Goal: Information Seeking & Learning: Learn about a topic

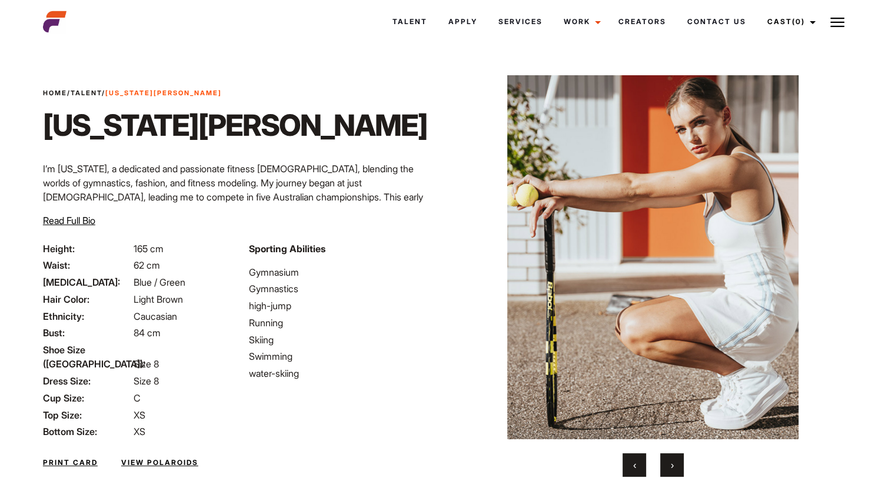
click at [144, 458] on link "View Polaroids" at bounding box center [159, 463] width 77 height 11
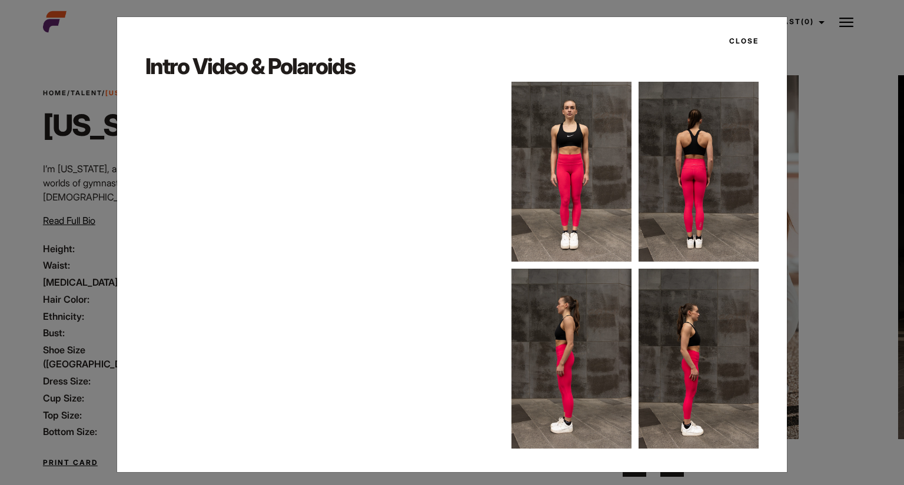
click at [568, 198] on img at bounding box center [571, 172] width 120 height 180
click at [741, 39] on button "Close" at bounding box center [740, 41] width 36 height 20
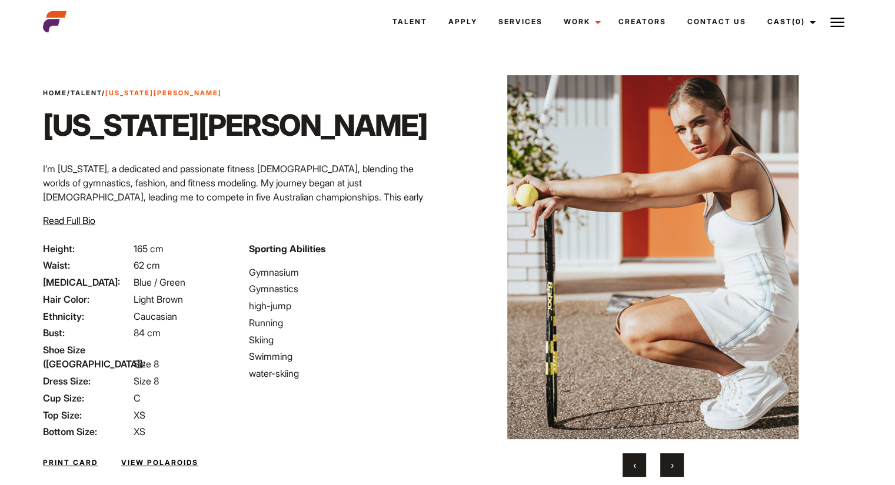
click at [91, 93] on link "Talent" at bounding box center [86, 93] width 31 height 8
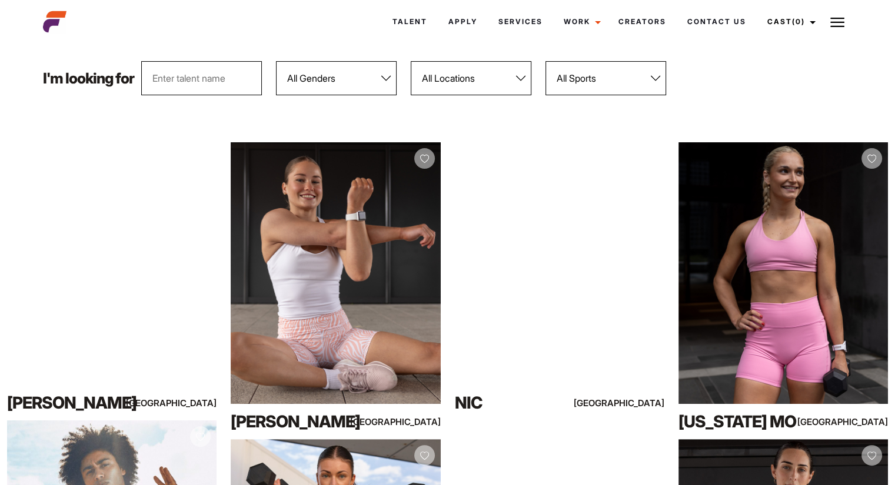
scroll to position [120, 0]
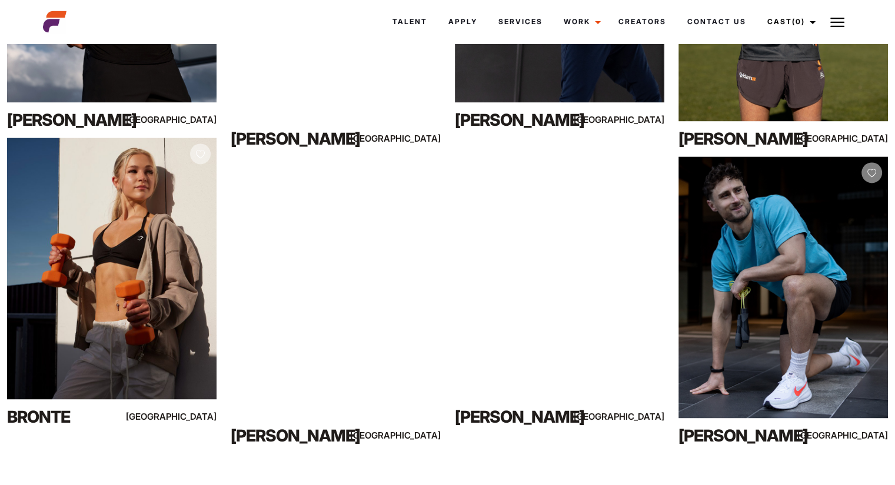
drag, startPoint x: 903, startPoint y: 65, endPoint x: 859, endPoint y: 465, distance: 401.9
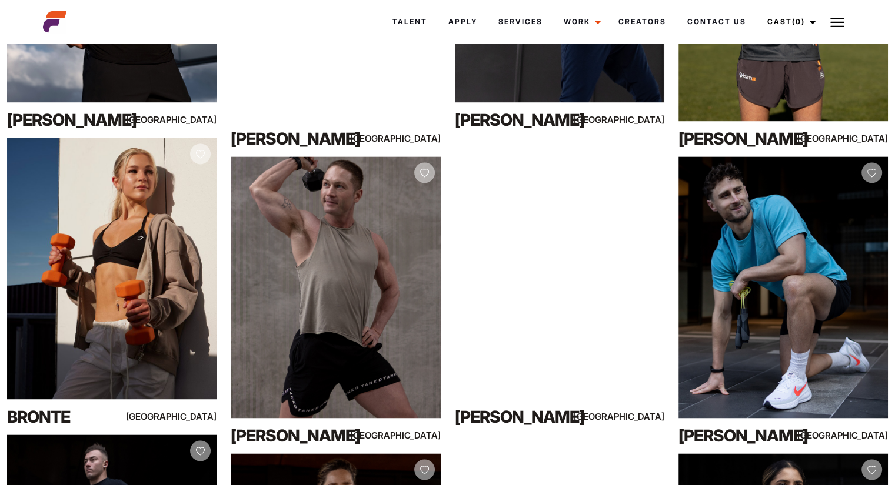
click at [859, 465] on html "Talent Apply Services Work Campaigns Creators Contact Us Cast (0) Casted Talent…" at bounding box center [447, 106] width 895 height 3434
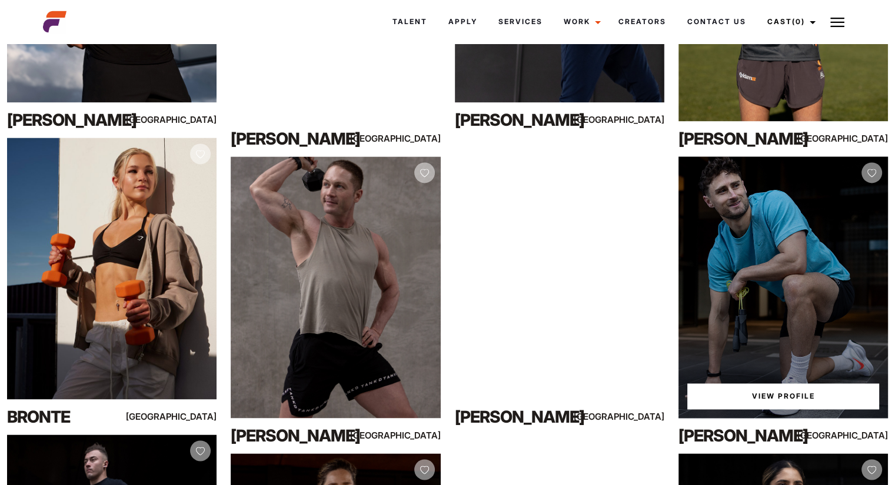
scroll to position [1593, 0]
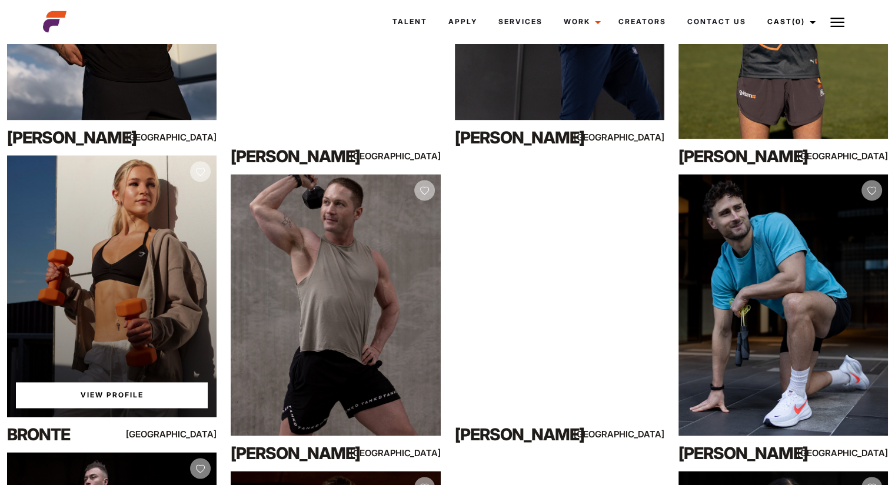
click at [155, 362] on div "View Profile" at bounding box center [111, 286] width 209 height 262
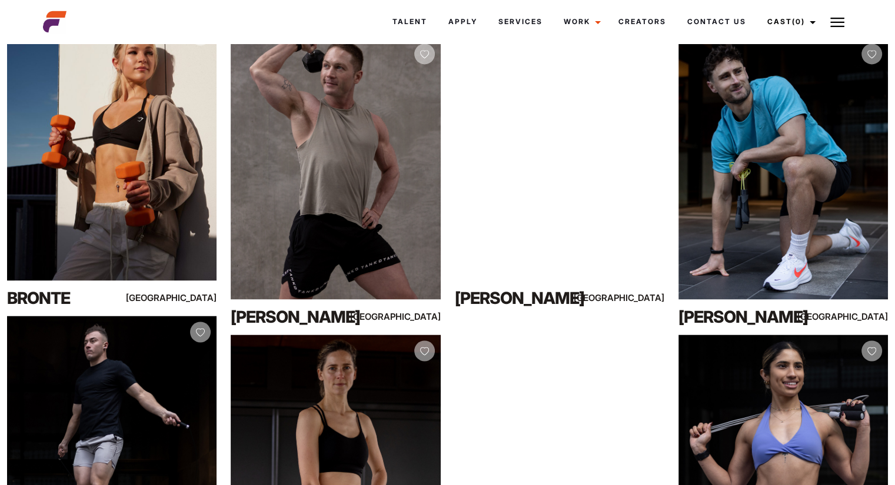
scroll to position [1587, 0]
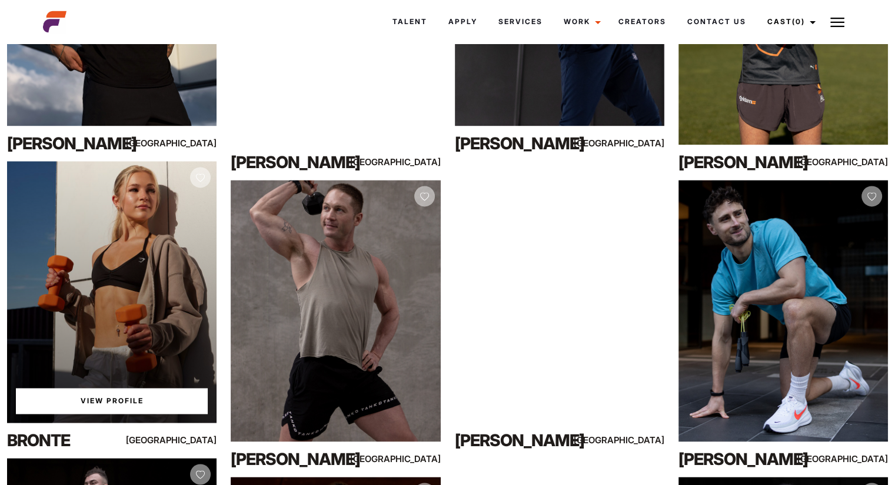
click at [100, 396] on link "View Profile" at bounding box center [112, 401] width 192 height 26
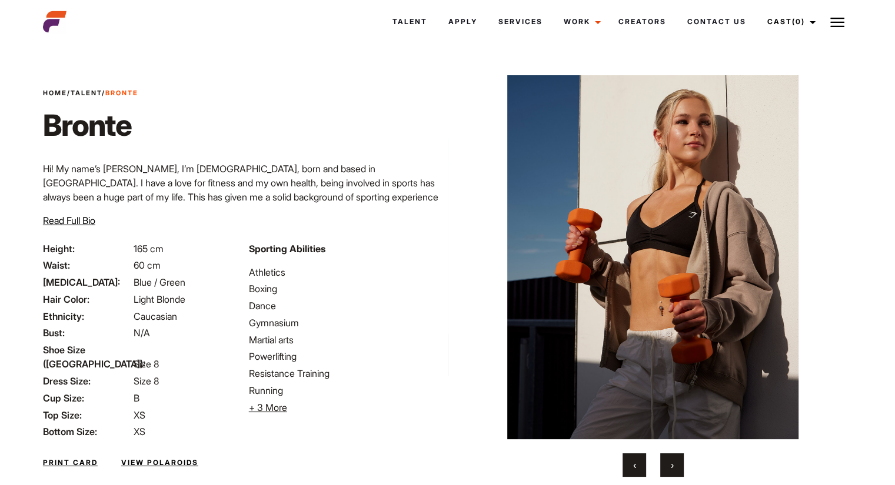
click at [720, 314] on img at bounding box center [652, 257] width 355 height 364
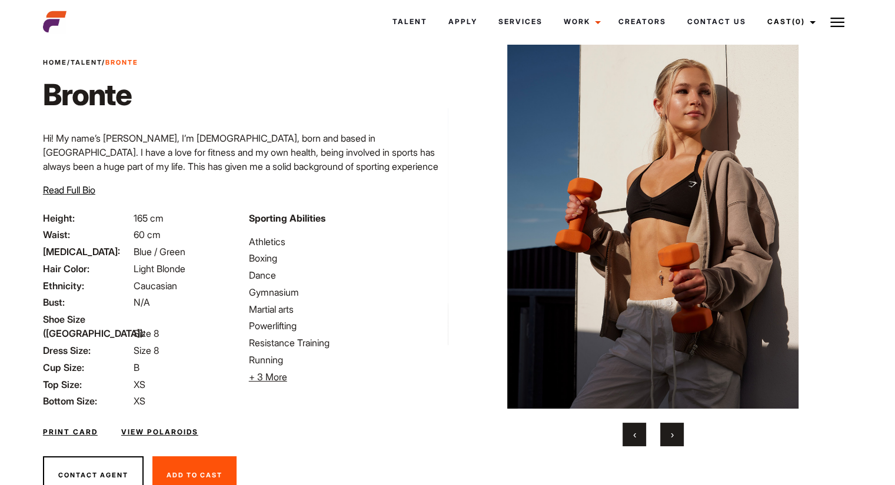
scroll to position [31, 0]
click at [672, 434] on span "›" at bounding box center [672, 435] width 3 height 12
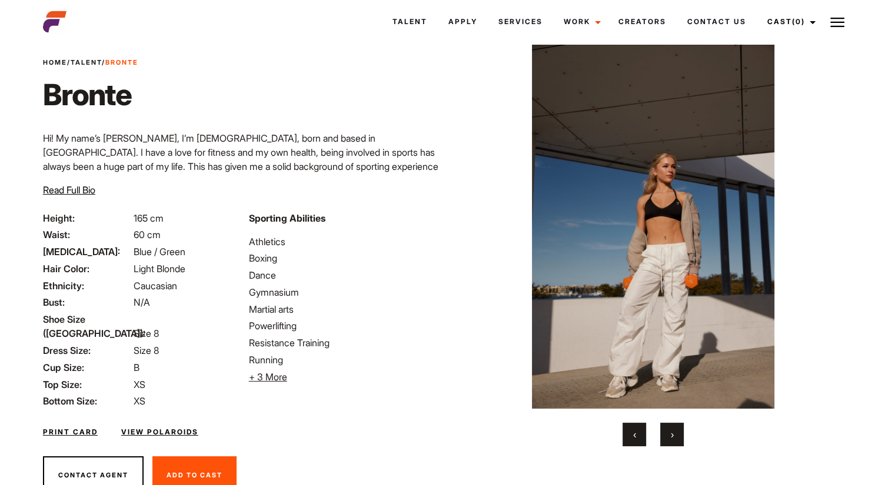
click at [672, 434] on span "›" at bounding box center [672, 435] width 3 height 12
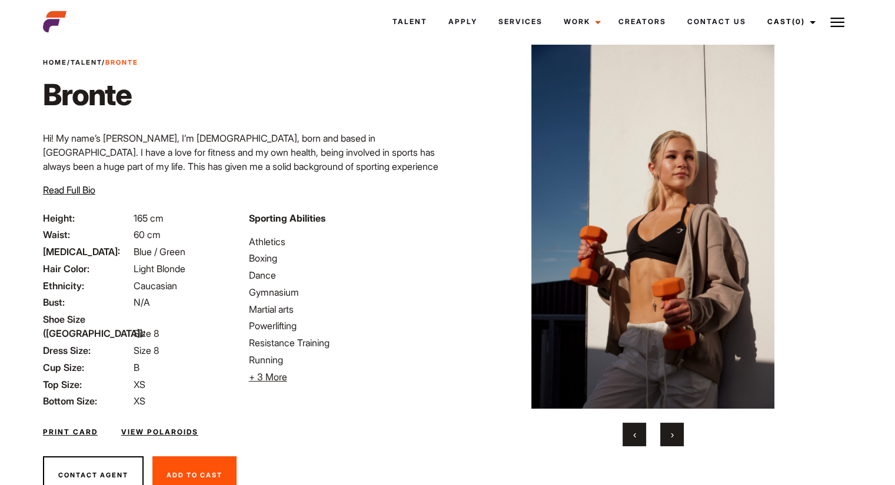
click at [672, 434] on span "›" at bounding box center [672, 435] width 3 height 12
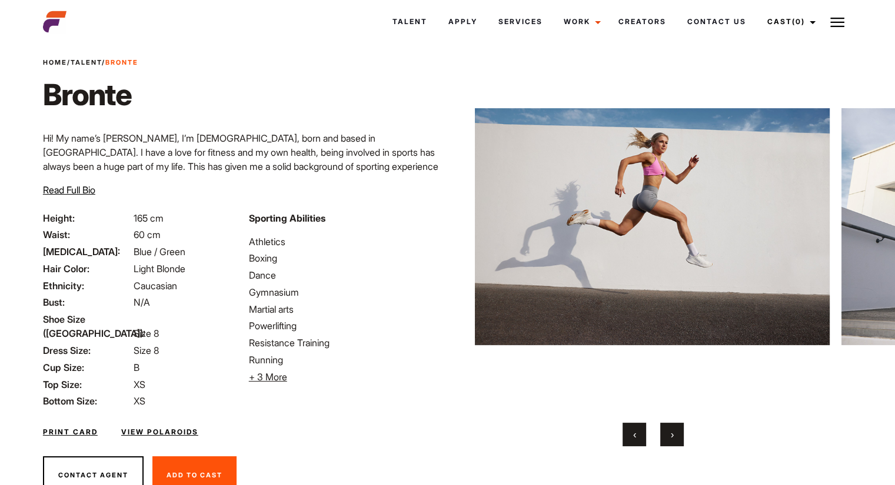
click at [672, 434] on span "›" at bounding box center [672, 435] width 3 height 12
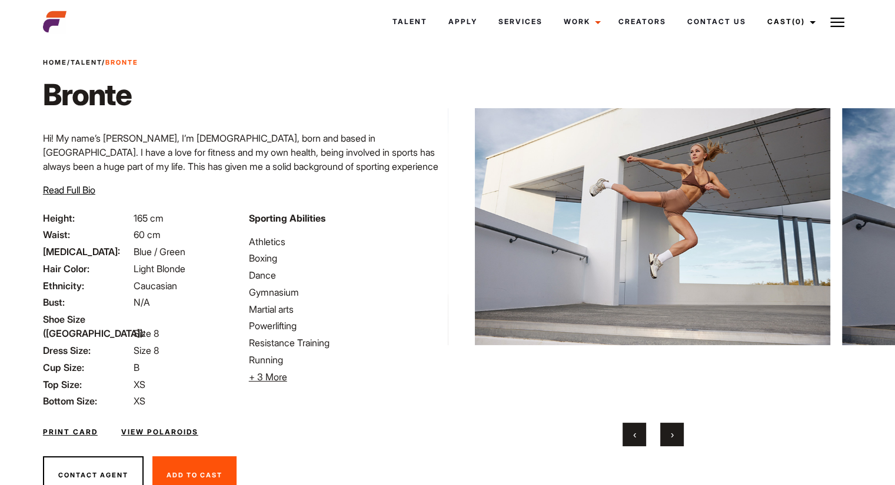
click at [672, 434] on span "›" at bounding box center [672, 435] width 3 height 12
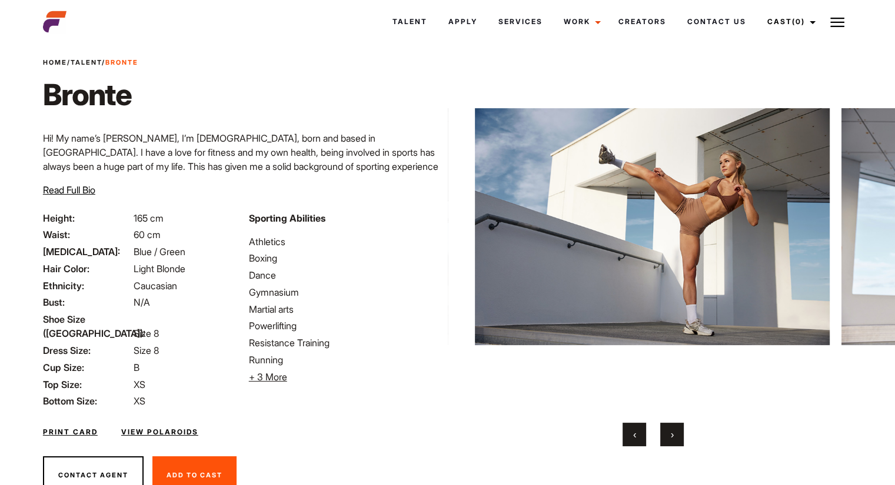
click at [672, 434] on span "›" at bounding box center [672, 435] width 3 height 12
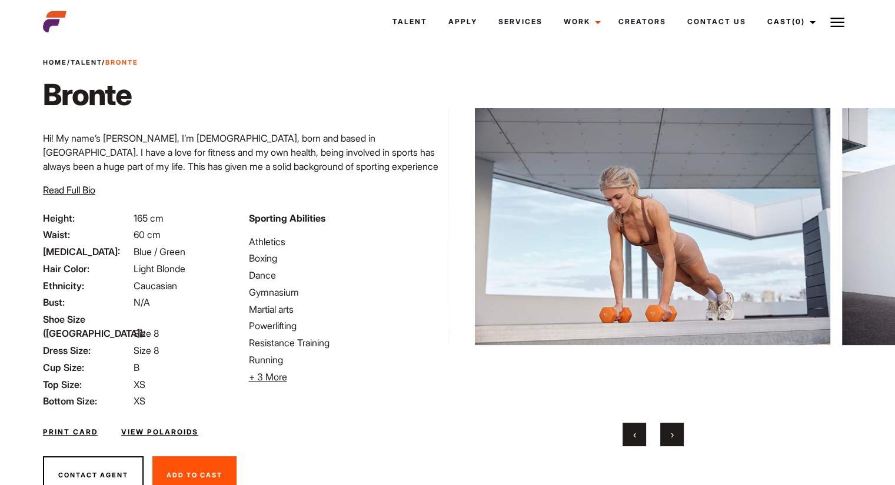
click at [672, 434] on span "›" at bounding box center [672, 435] width 3 height 12
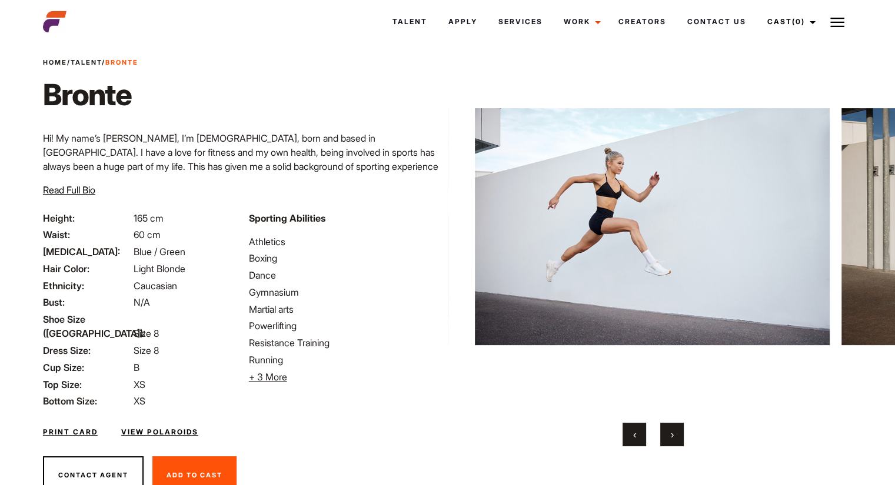
click at [672, 434] on span "›" at bounding box center [672, 435] width 3 height 12
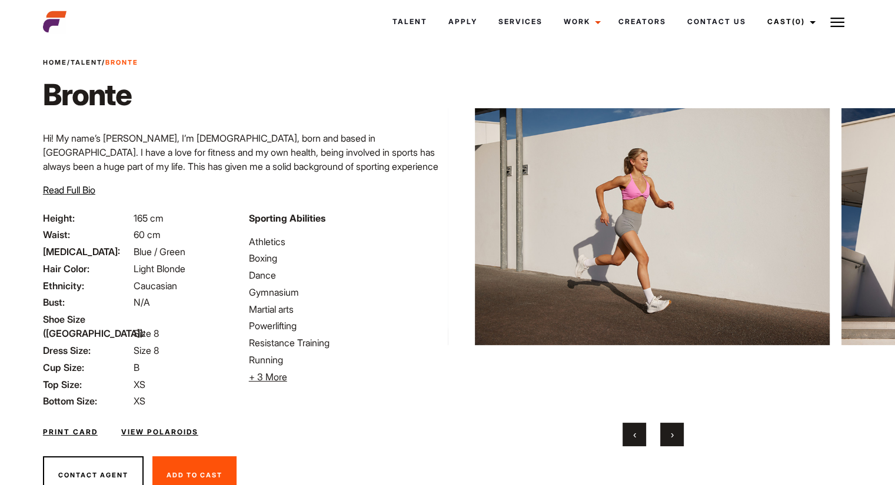
click at [672, 434] on span "›" at bounding box center [672, 435] width 3 height 12
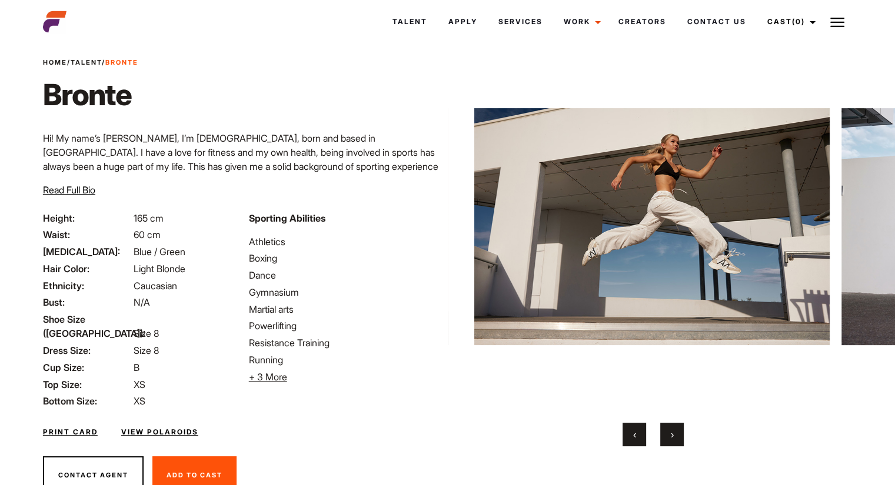
click at [672, 434] on span "›" at bounding box center [672, 435] width 3 height 12
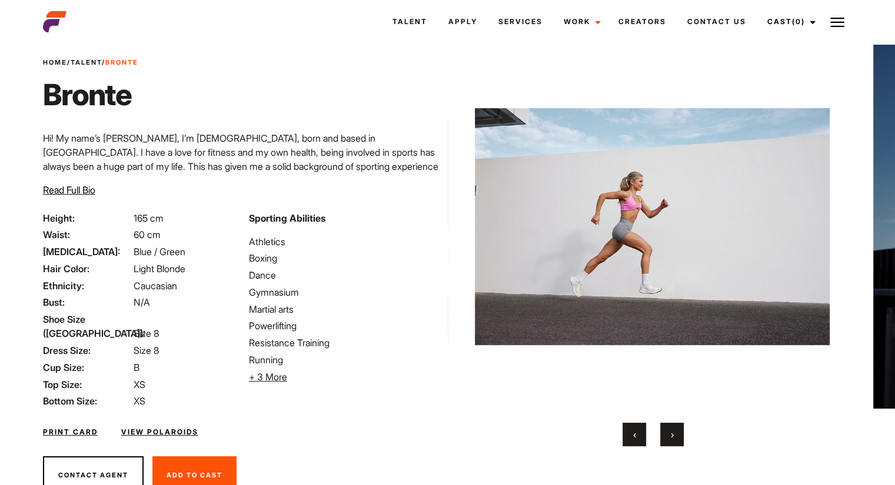
click at [672, 434] on span "›" at bounding box center [672, 435] width 3 height 12
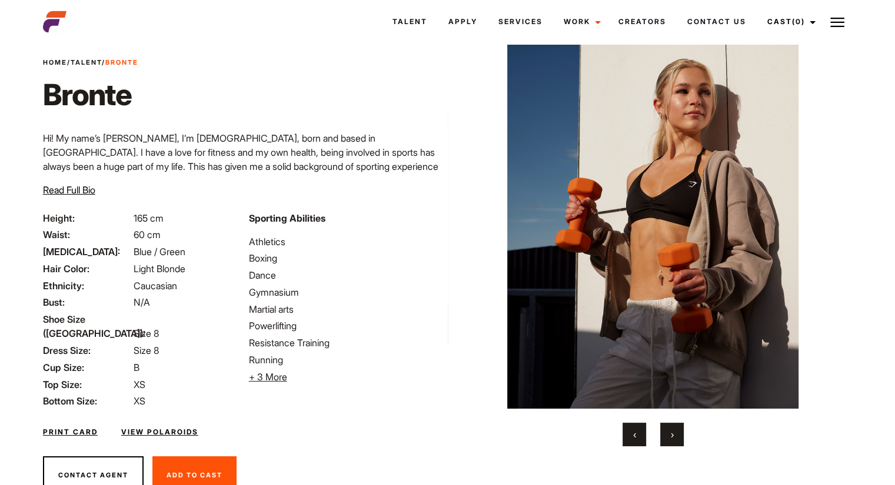
click at [76, 187] on span "Read Full Bio" at bounding box center [69, 190] width 52 height 12
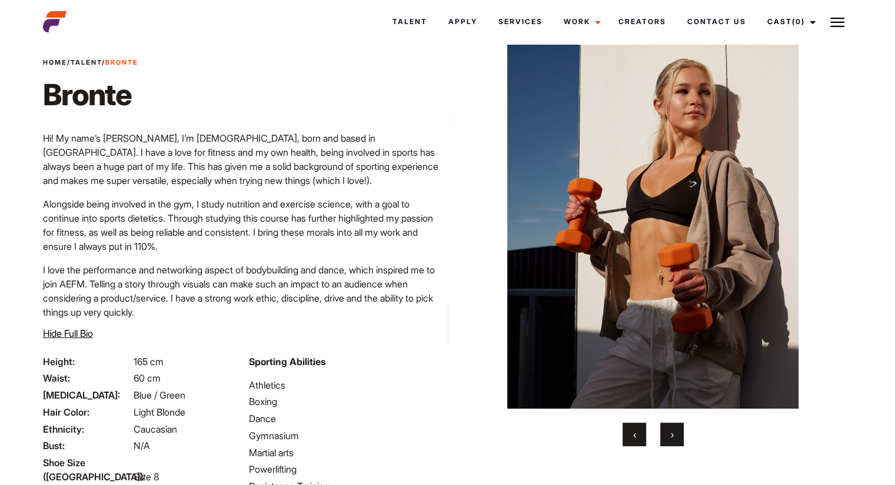
click at [674, 427] on button "›" at bounding box center [672, 435] width 24 height 24
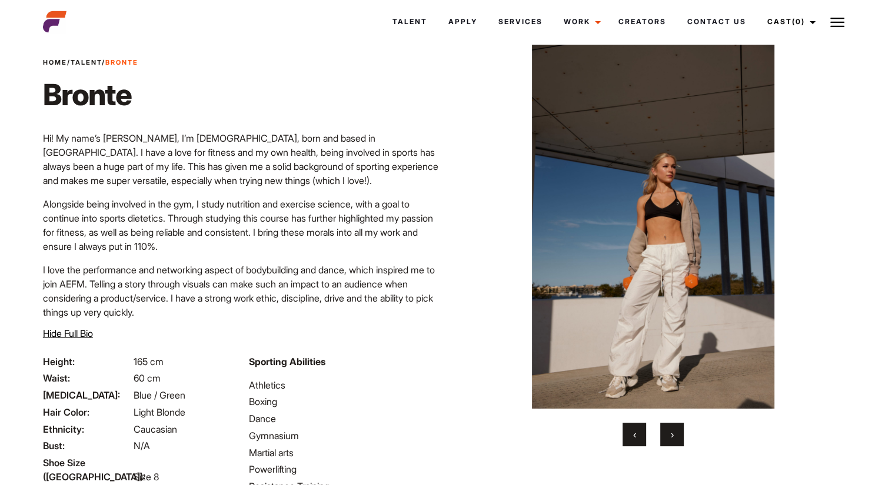
click at [669, 434] on button "›" at bounding box center [672, 435] width 24 height 24
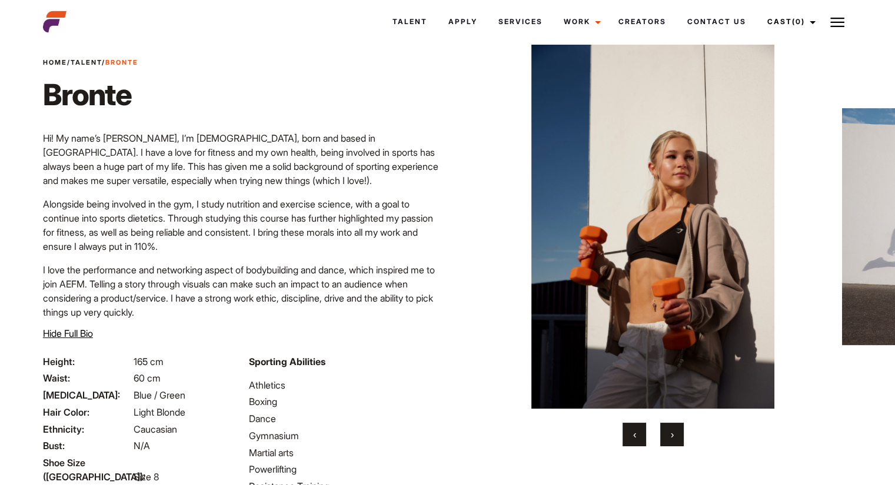
click at [669, 434] on button "›" at bounding box center [672, 435] width 24 height 24
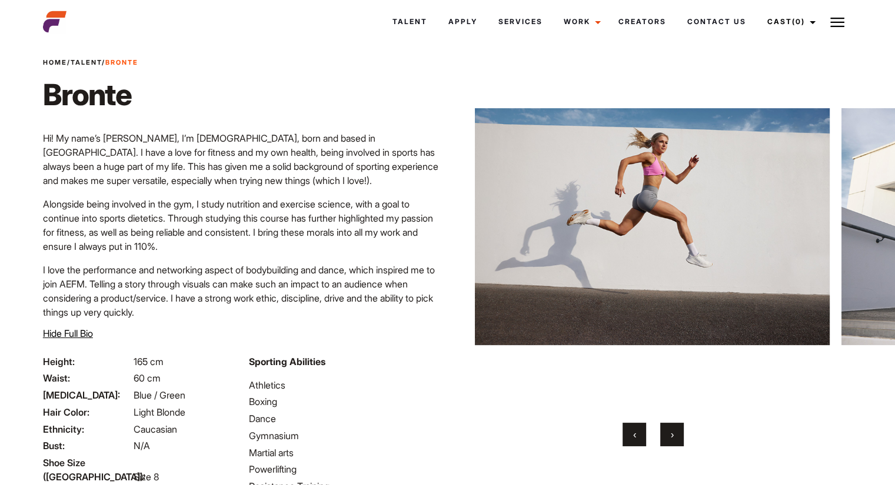
click at [669, 434] on button "›" at bounding box center [672, 435] width 24 height 24
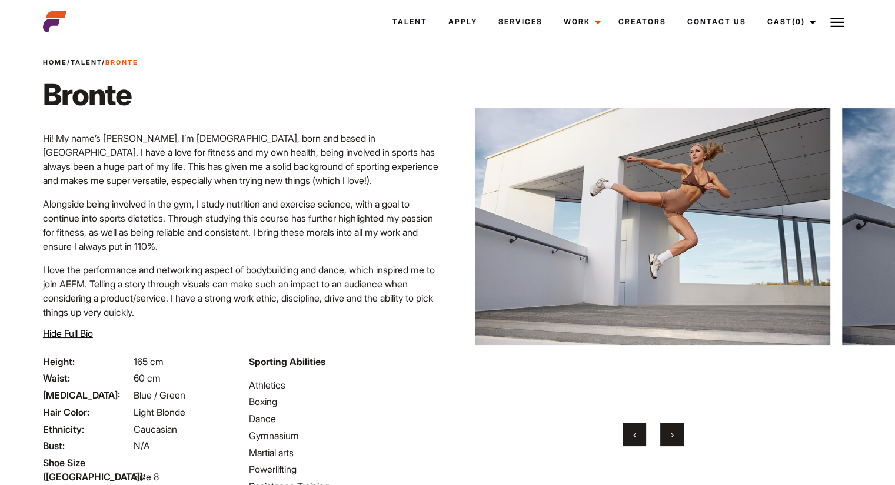
click at [669, 434] on button "›" at bounding box center [672, 435] width 24 height 24
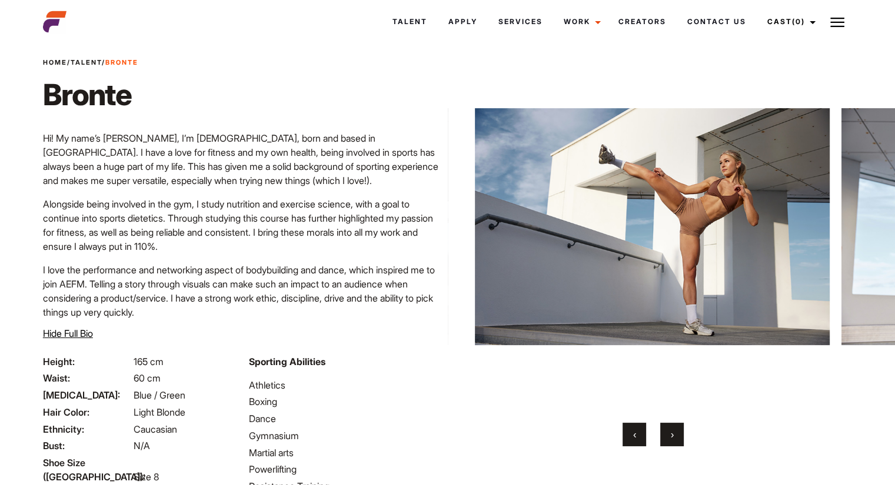
click at [633, 434] on span "‹" at bounding box center [634, 435] width 3 height 12
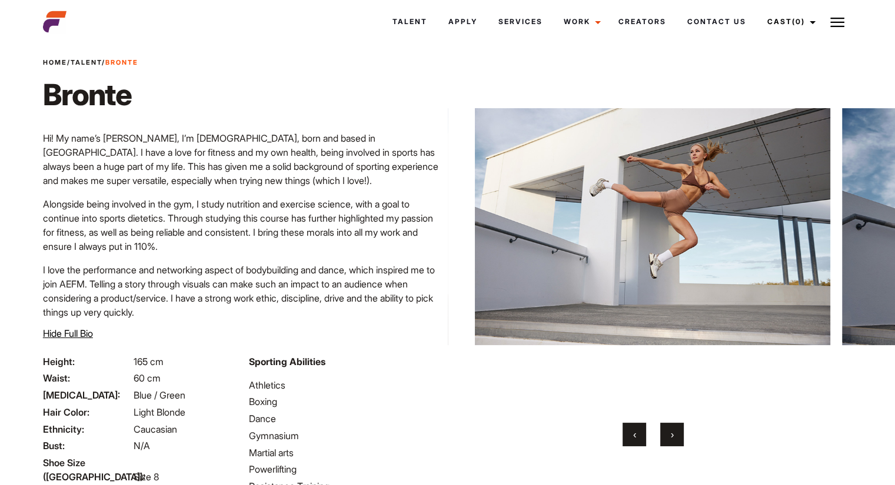
click at [673, 434] on span "›" at bounding box center [672, 435] width 3 height 12
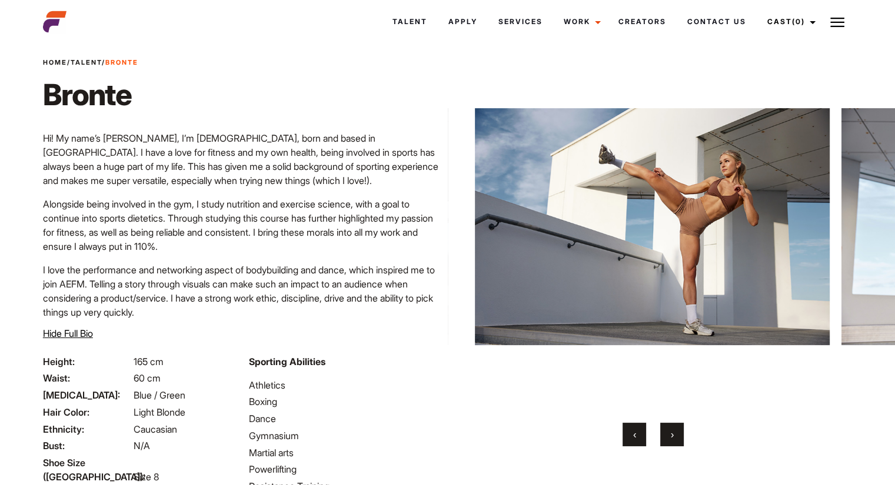
click at [673, 434] on span "›" at bounding box center [672, 435] width 3 height 12
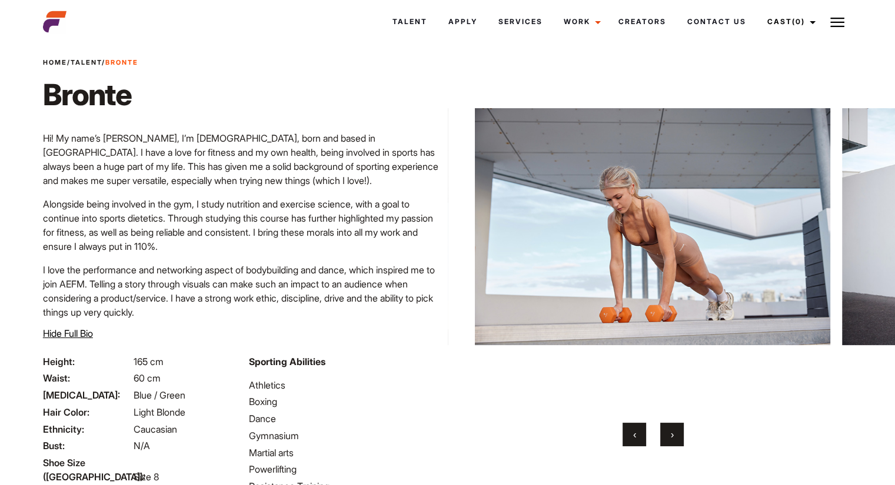
click at [673, 434] on span "›" at bounding box center [672, 435] width 3 height 12
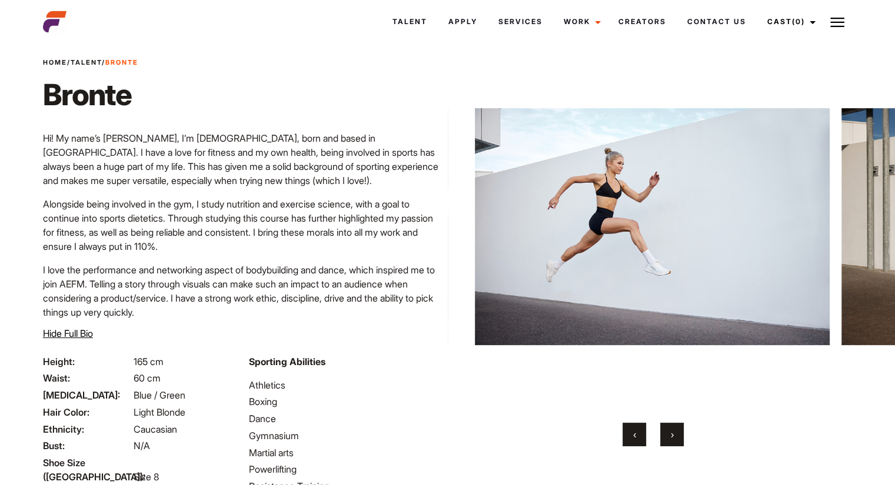
click at [670, 441] on button "›" at bounding box center [672, 435] width 24 height 24
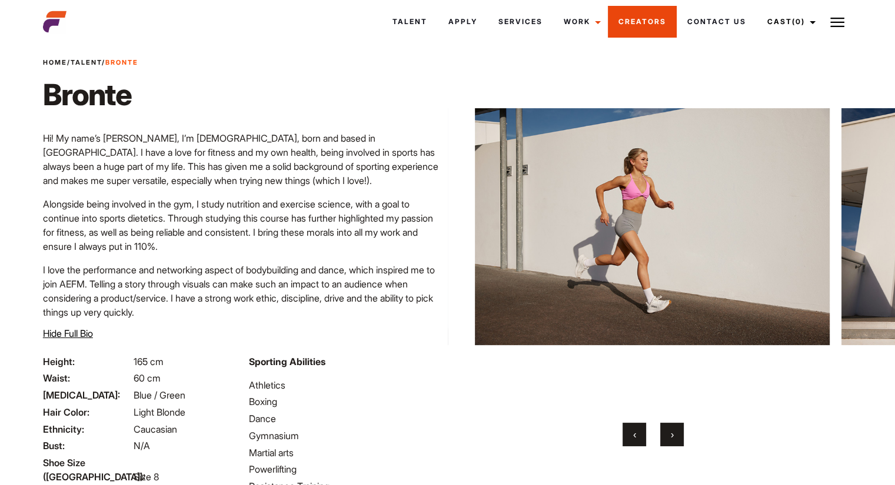
click at [632, 24] on link "Creators" at bounding box center [642, 22] width 69 height 32
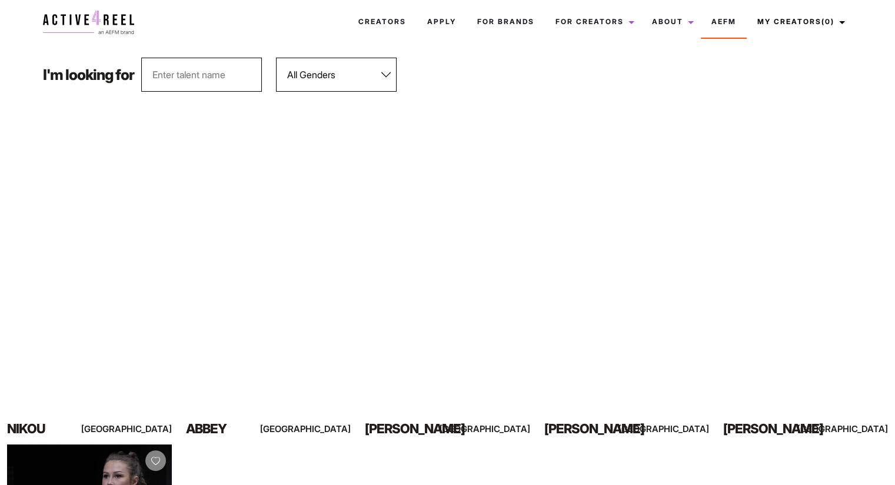
scroll to position [115, 0]
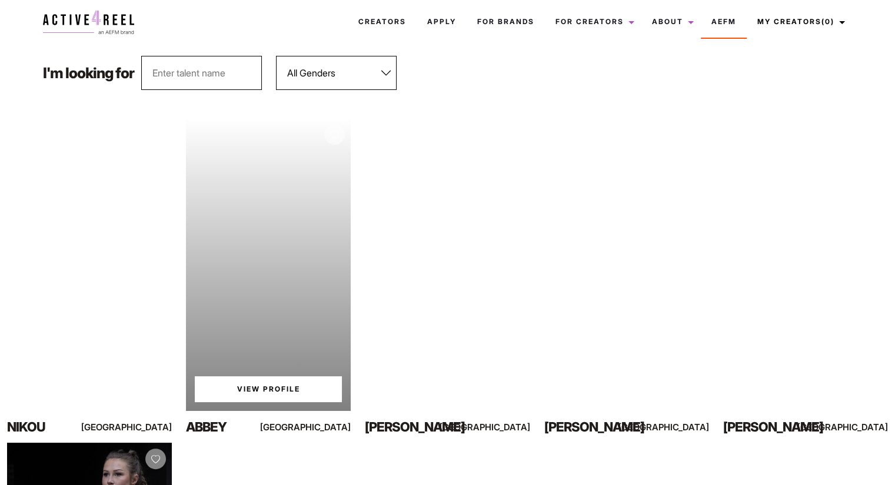
click at [265, 282] on div "Your browser does not support the video tag. View Profile" at bounding box center [268, 264] width 165 height 293
click at [241, 382] on link "View Profile" at bounding box center [268, 390] width 147 height 26
